Goal: Information Seeking & Learning: Understand process/instructions

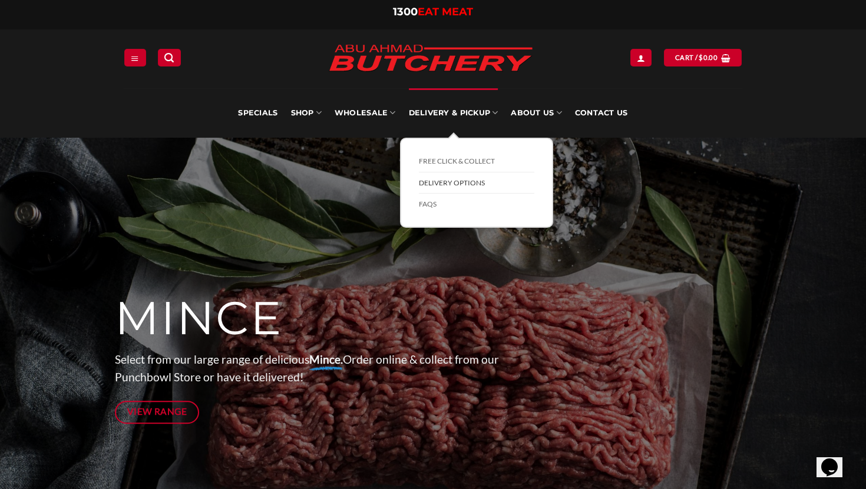
click at [455, 181] on link "Delivery Options" at bounding box center [476, 184] width 115 height 22
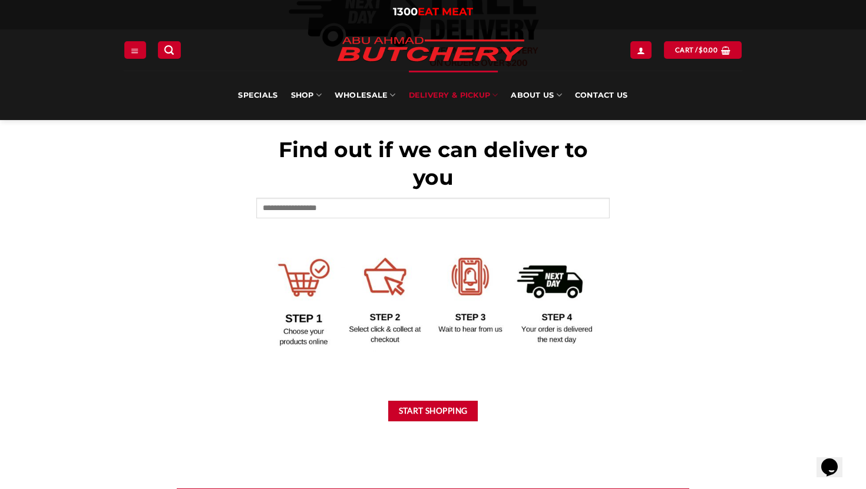
scroll to position [445, 0]
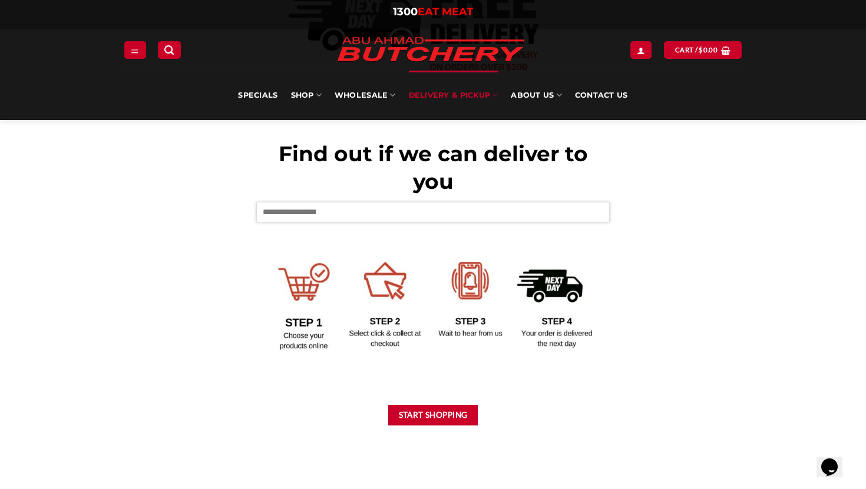
click at [323, 214] on input "text" at bounding box center [432, 212] width 353 height 20
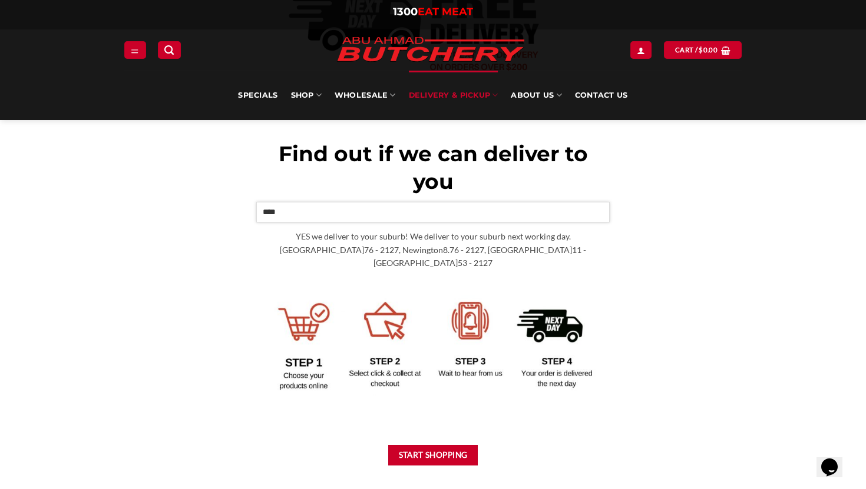
type input "****"
click at [162, 355] on div "Find out if we can deliver to you **** YES we deliver to your suburb! We delive…" at bounding box center [433, 201] width 636 height 604
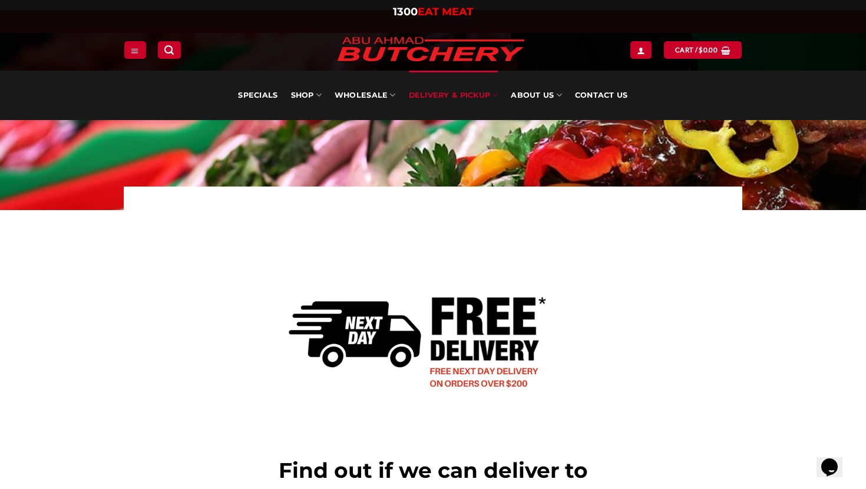
scroll to position [0, 0]
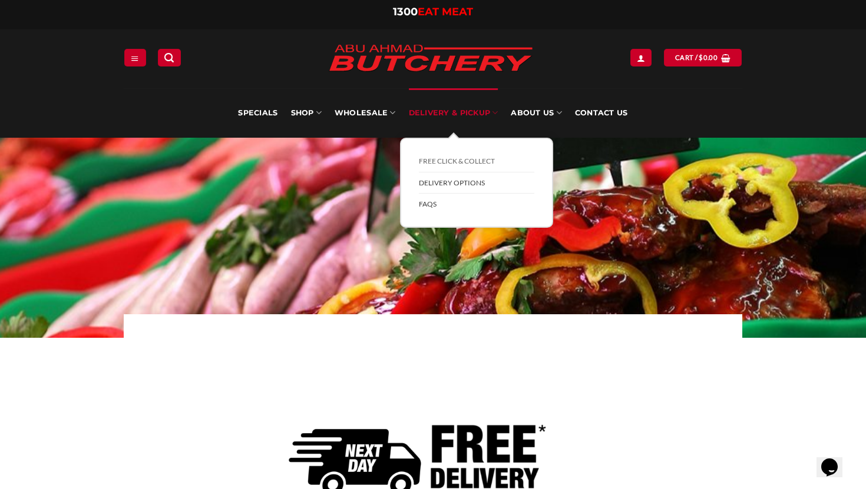
click at [430, 204] on link "FAQs" at bounding box center [476, 204] width 115 height 21
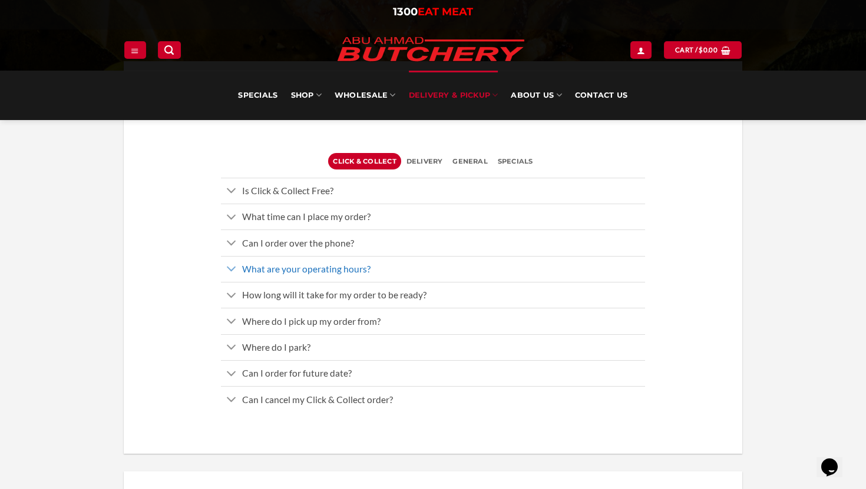
scroll to position [231, 0]
click at [422, 161] on span "Delivery" at bounding box center [424, 160] width 37 height 16
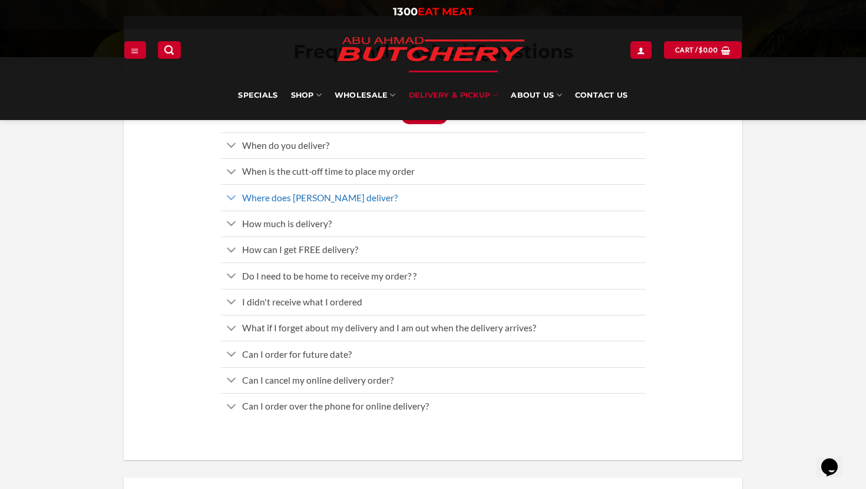
scroll to position [277, 0]
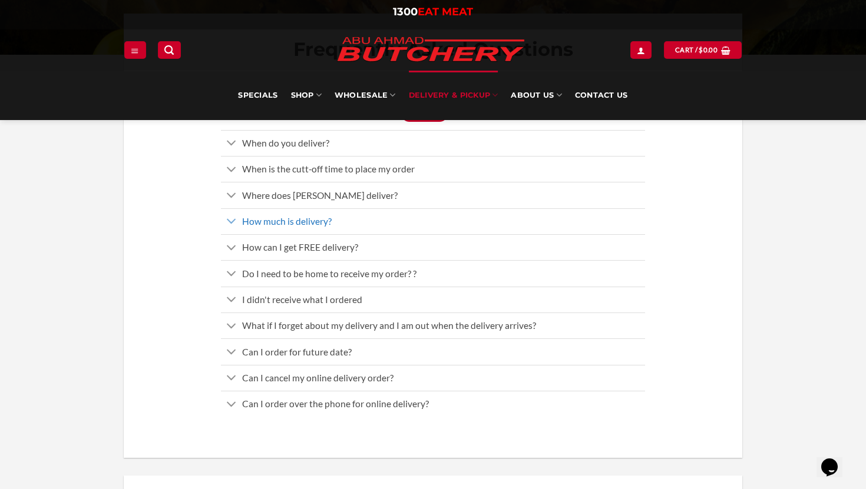
click at [263, 223] on span "How much is delivery?" at bounding box center [287, 221] width 90 height 11
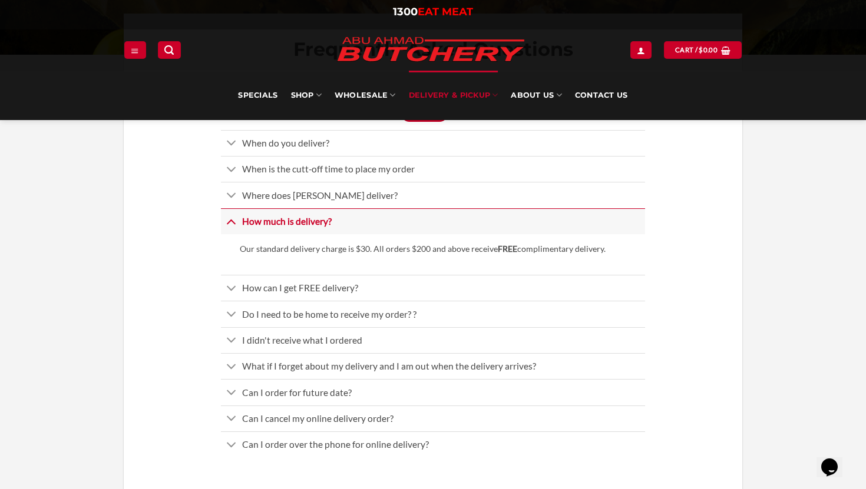
click at [260, 224] on span "How much is delivery?" at bounding box center [287, 221] width 90 height 11
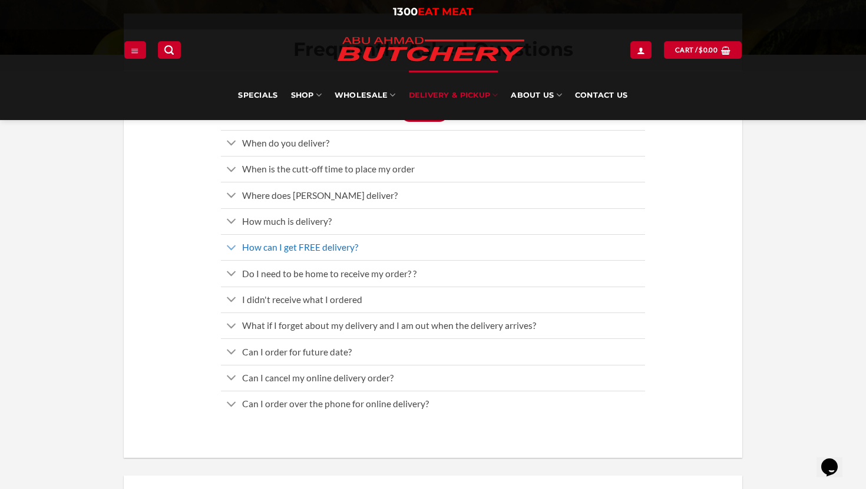
click at [270, 242] on span "How can I get FREE delivery?" at bounding box center [300, 247] width 116 height 11
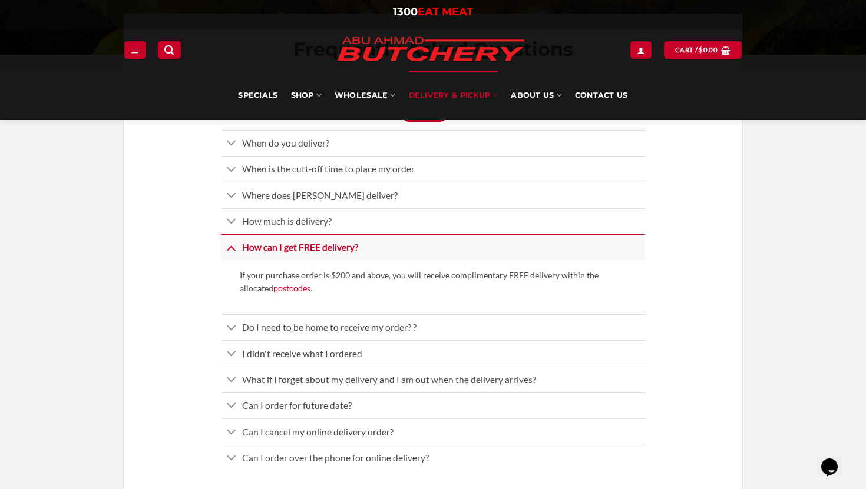
click at [271, 242] on span "How can I get FREE delivery?" at bounding box center [300, 247] width 116 height 11
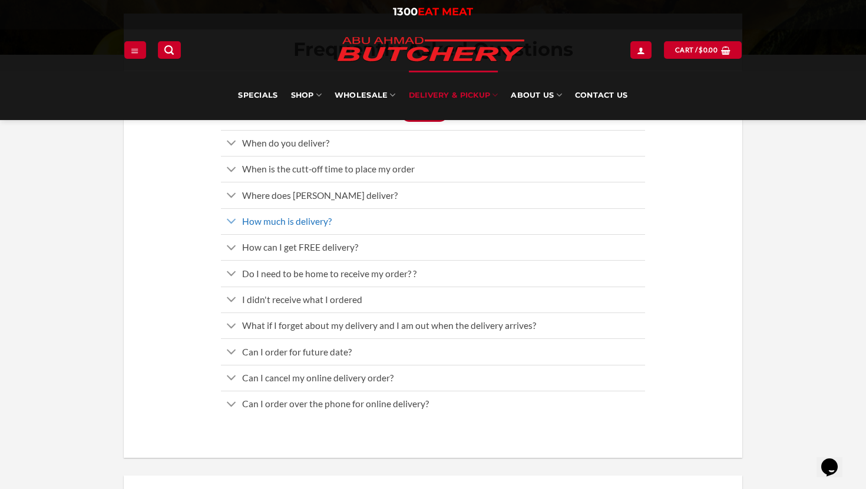
click at [271, 225] on span "How much is delivery?" at bounding box center [287, 221] width 90 height 11
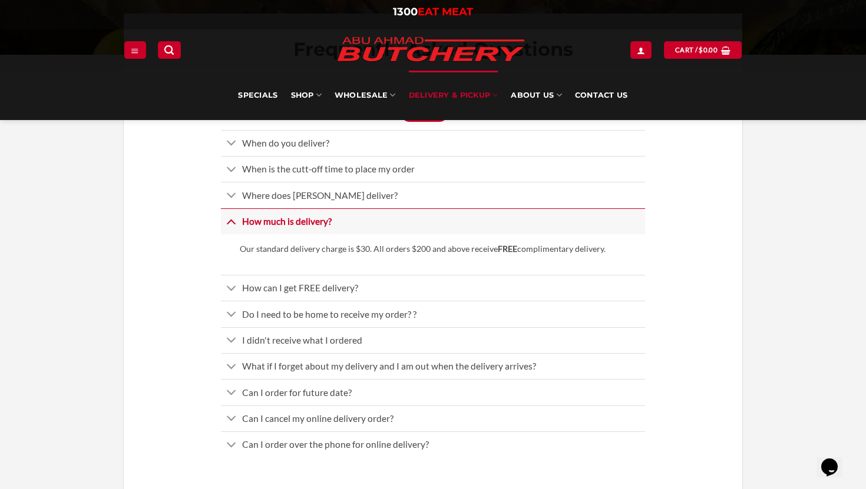
click at [271, 225] on span "How much is delivery?" at bounding box center [287, 221] width 90 height 11
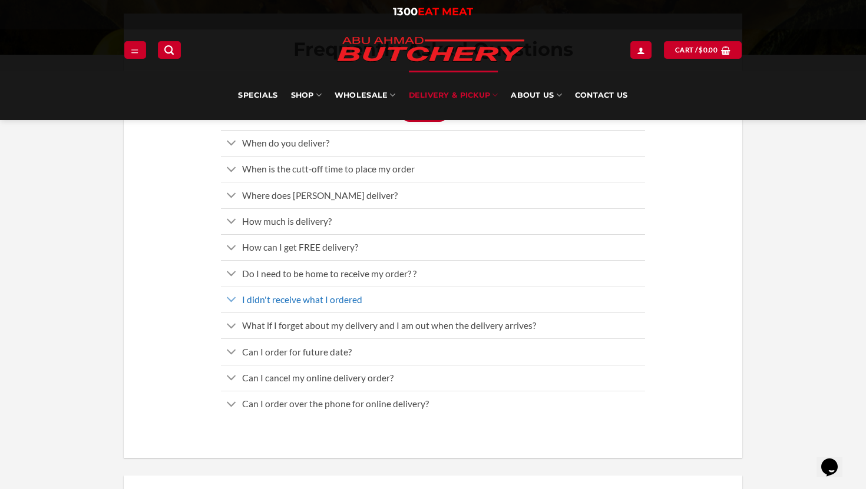
click at [310, 307] on link "I didn't receive what I ordered" at bounding box center [433, 300] width 424 height 26
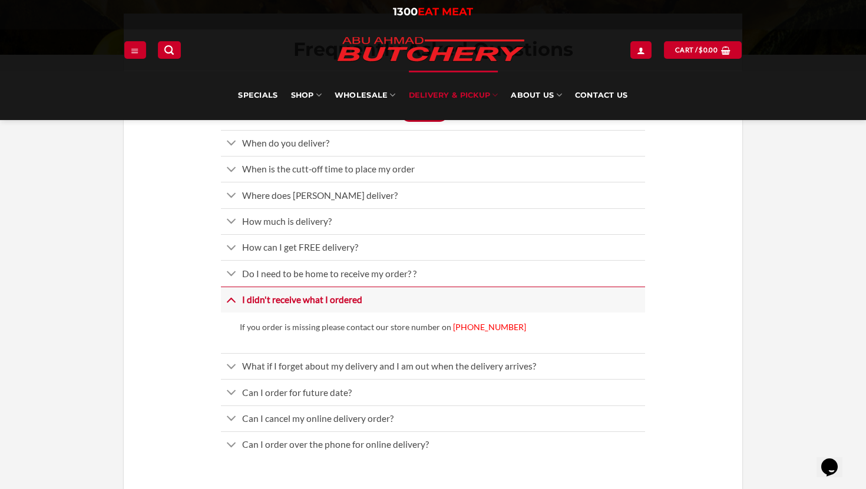
click at [310, 307] on link "I didn't receive what I ordered" at bounding box center [433, 300] width 424 height 26
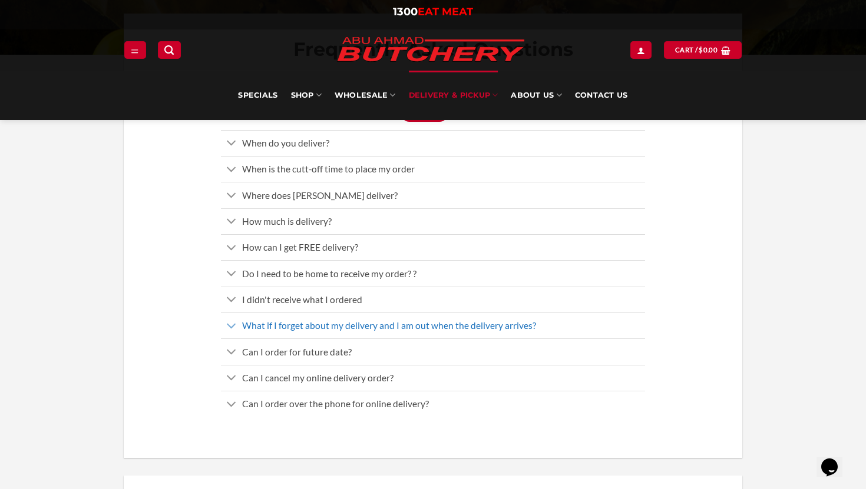
click at [316, 327] on span "What if I forget about my delivery and I am out when the delivery arrives?" at bounding box center [389, 325] width 294 height 11
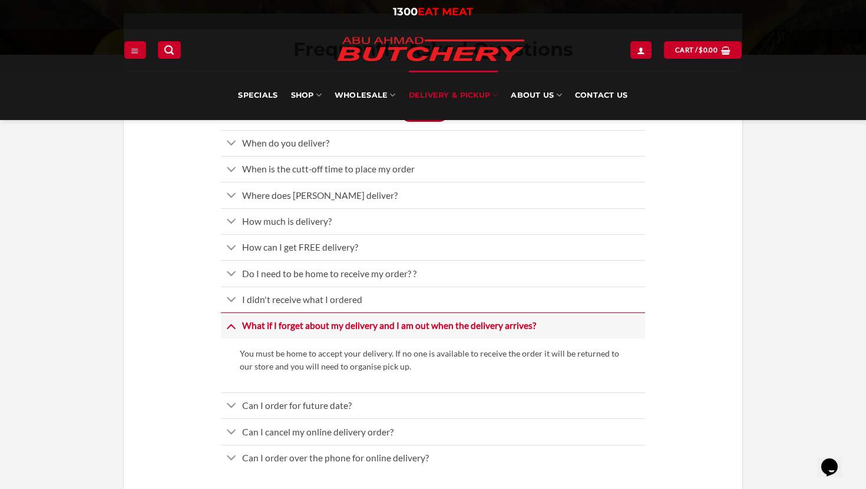
click at [316, 327] on span "What if I forget about my delivery and I am out when the delivery arrives?" at bounding box center [389, 325] width 294 height 11
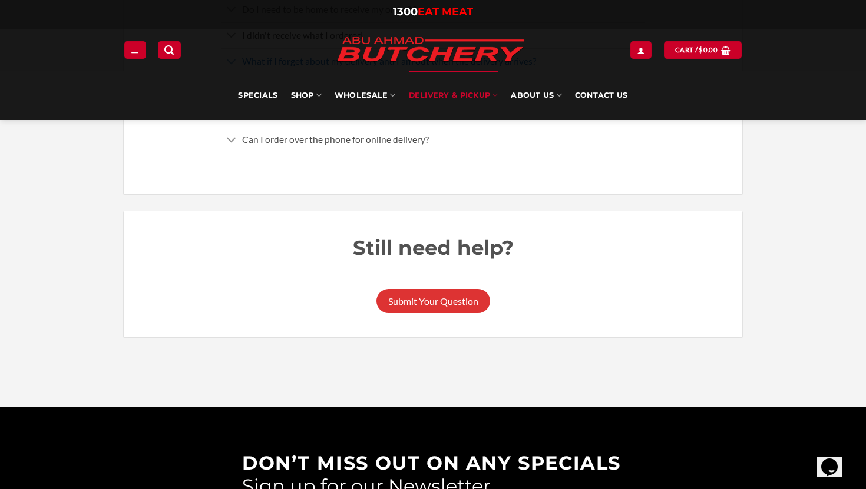
scroll to position [707, 0]
